Goal: Complete application form

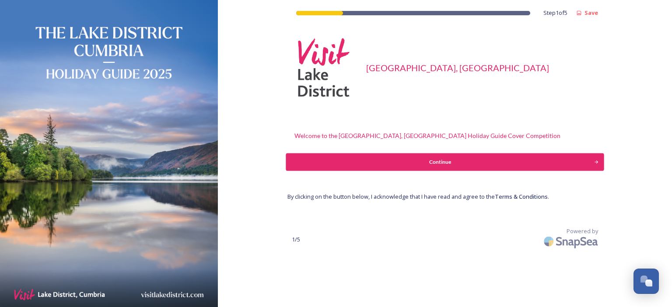
click at [442, 162] on div "Continue" at bounding box center [439, 162] width 299 height 8
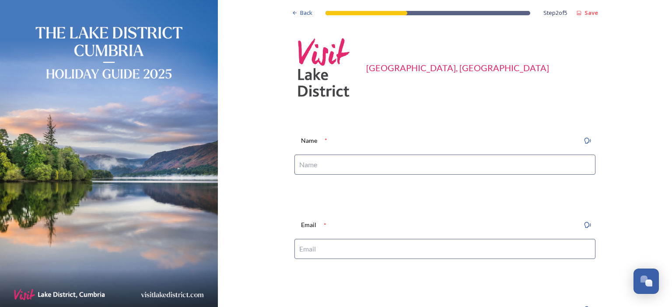
click at [330, 166] on input at bounding box center [444, 165] width 301 height 20
type input "[PERSON_NAME]"
click at [331, 249] on input at bounding box center [444, 249] width 301 height 20
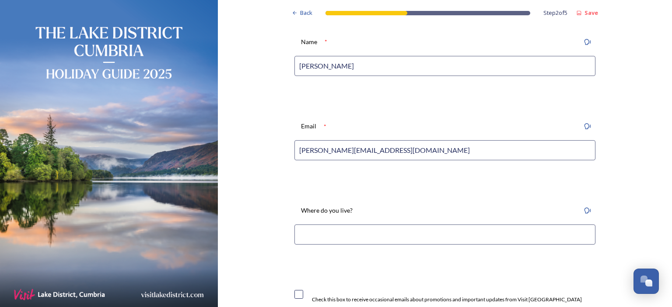
scroll to position [100, 0]
type input "[PERSON_NAME][EMAIL_ADDRESS][DOMAIN_NAME]"
click at [323, 235] on input at bounding box center [444, 233] width 301 height 20
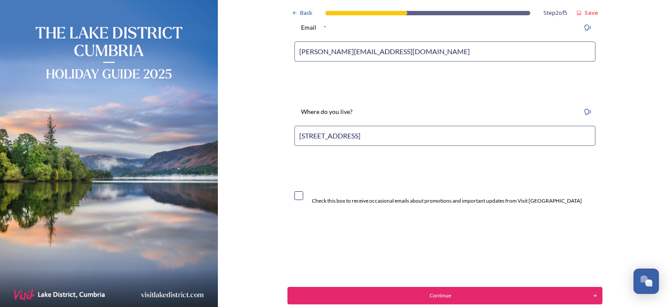
scroll to position [198, 0]
type input "[STREET_ADDRESS]"
click at [297, 195] on input "checkbox" at bounding box center [298, 195] width 9 height 9
checkbox input "true"
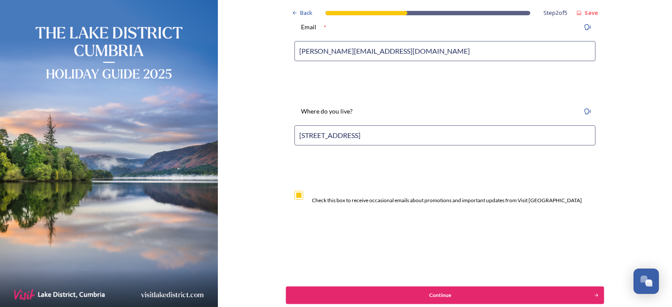
click at [433, 297] on div "Continue" at bounding box center [439, 296] width 299 height 8
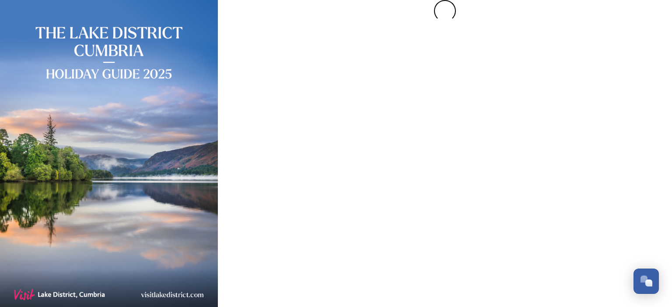
scroll to position [0, 0]
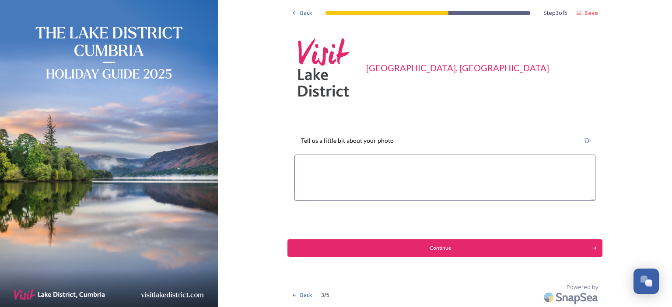
click at [308, 164] on textarea at bounding box center [444, 178] width 301 height 46
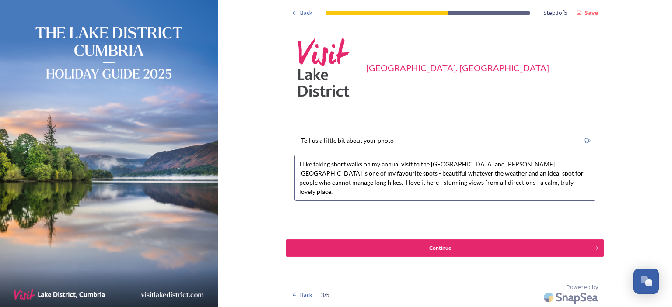
type textarea "I like taking short walks on my annual visit to the [GEOGRAPHIC_DATA] and [PERS…"
click at [447, 249] on div "Continue" at bounding box center [439, 248] width 299 height 8
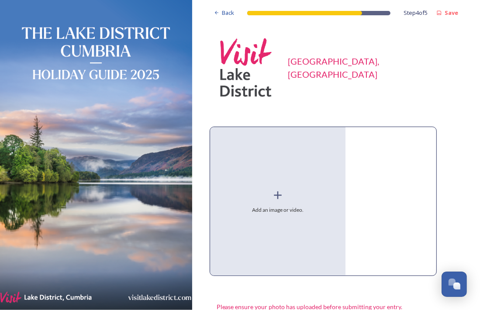
drag, startPoint x: 291, startPoint y: 231, endPoint x: 255, endPoint y: 202, distance: 45.4
click at [255, 202] on div "Add an image or video." at bounding box center [278, 201] width 136 height 149
click at [369, 94] on div "[GEOGRAPHIC_DATA], [GEOGRAPHIC_DATA]" at bounding box center [336, 68] width 253 height 74
click at [278, 195] on icon at bounding box center [278, 195] width 8 height 8
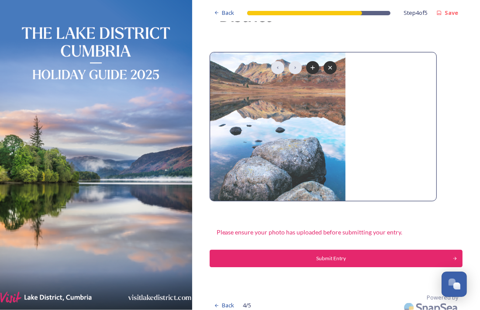
scroll to position [75, 0]
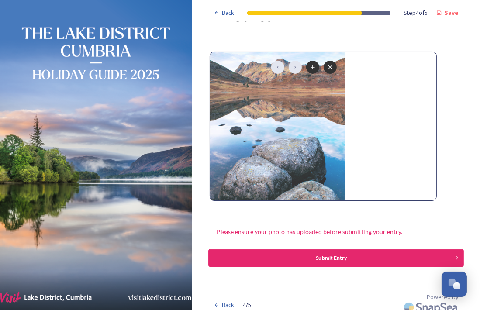
click at [317, 256] on div "Submit Entry" at bounding box center [331, 258] width 237 height 8
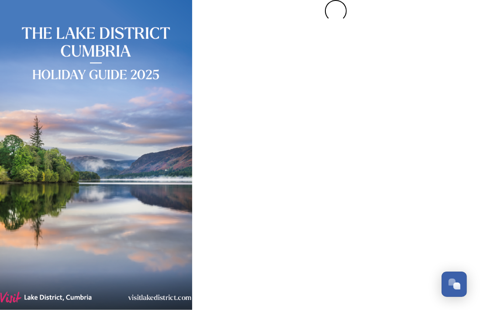
scroll to position [0, 0]
